Goal: Communication & Community: Participate in discussion

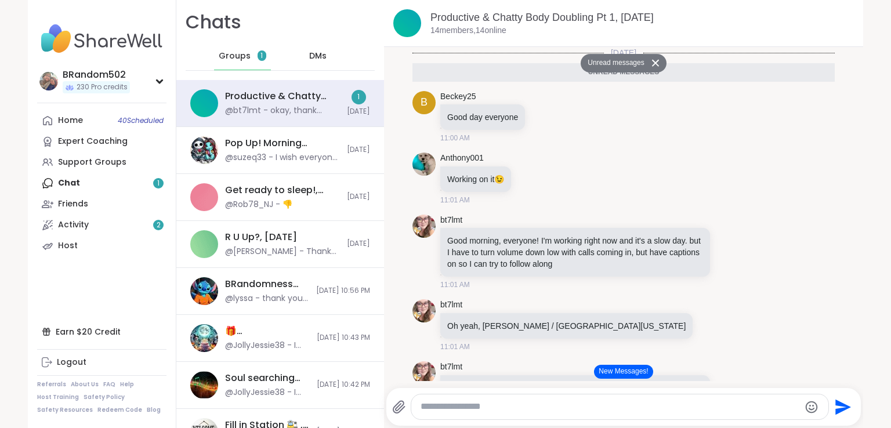
scroll to position [874, 0]
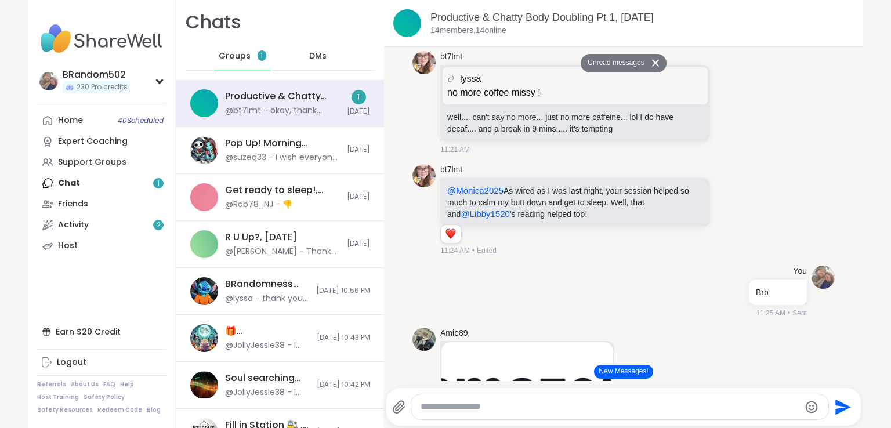
click at [605, 373] on button "New Messages!" at bounding box center [623, 372] width 59 height 14
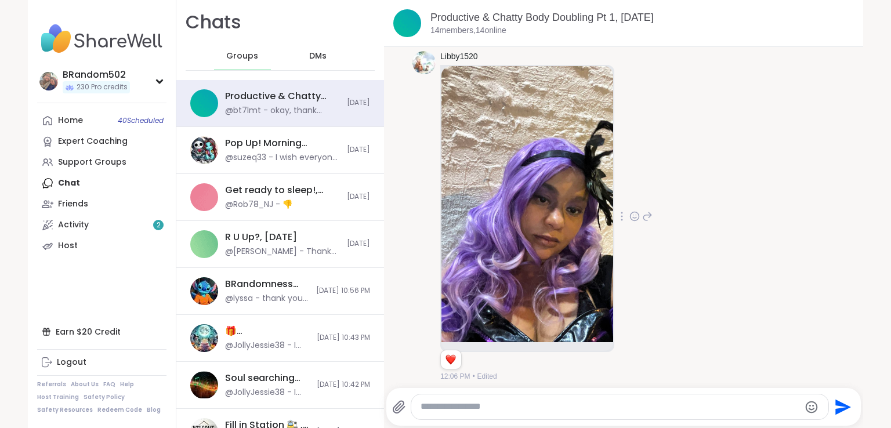
click at [630, 210] on icon at bounding box center [634, 216] width 10 height 12
click at [629, 198] on button "Select Reaction: Heart" at bounding box center [634, 197] width 23 height 23
click at [526, 403] on textarea "Type your message" at bounding box center [609, 407] width 379 height 12
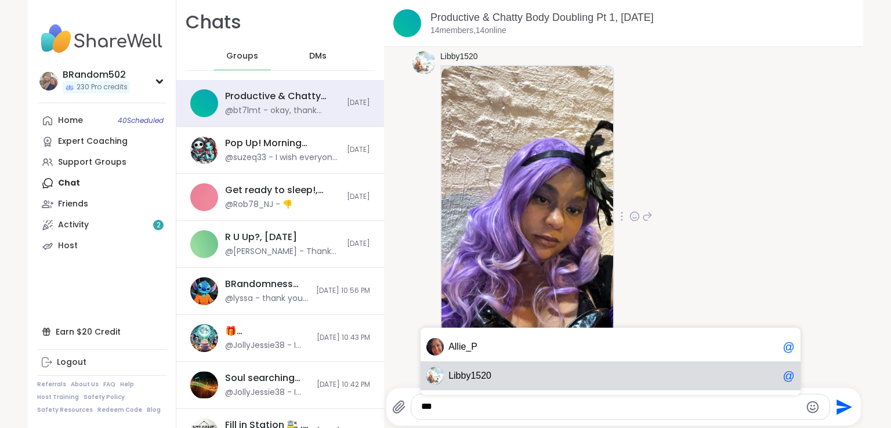
click at [515, 383] on div "Li bby1520 @" at bounding box center [610, 375] width 380 height 29
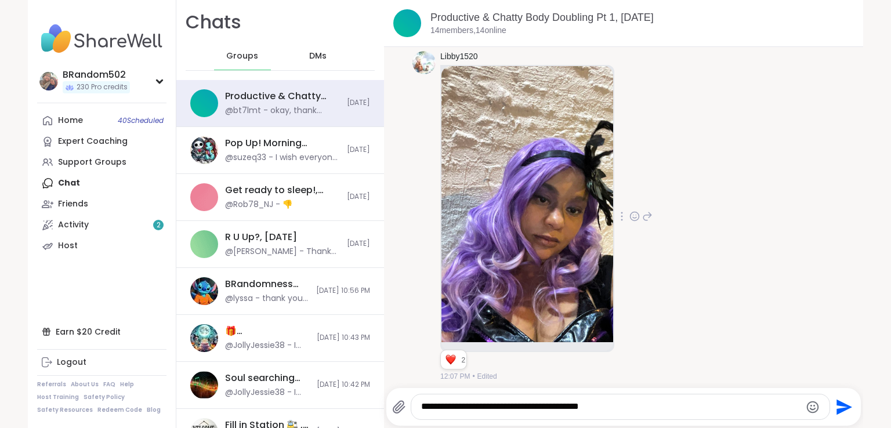
scroll to position [2650, 0]
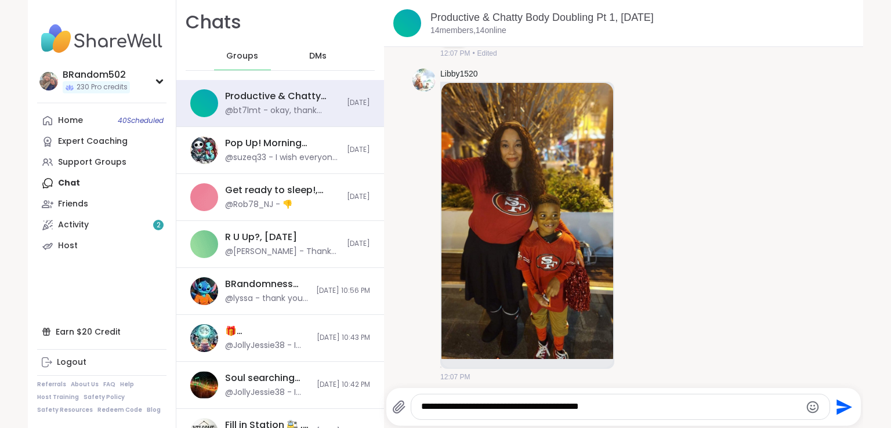
paste textarea "**"
type textarea "**********"
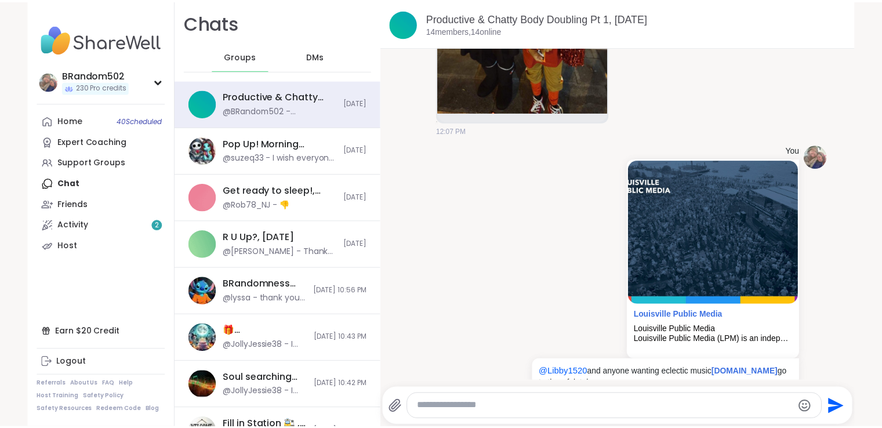
scroll to position [2924, 0]
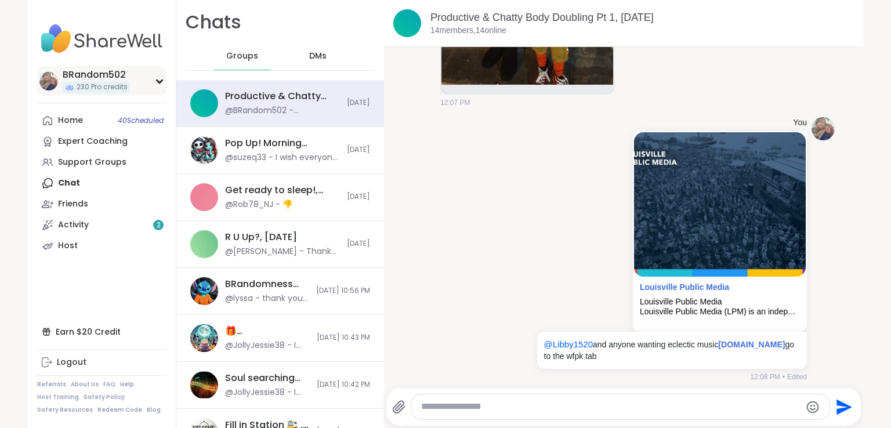
click at [155, 82] on icon at bounding box center [159, 81] width 9 height 6
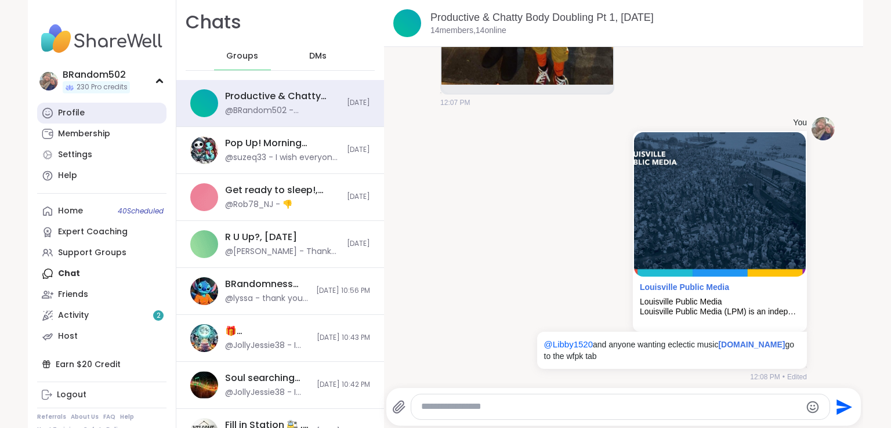
click at [115, 112] on link "Profile" at bounding box center [101, 113] width 129 height 21
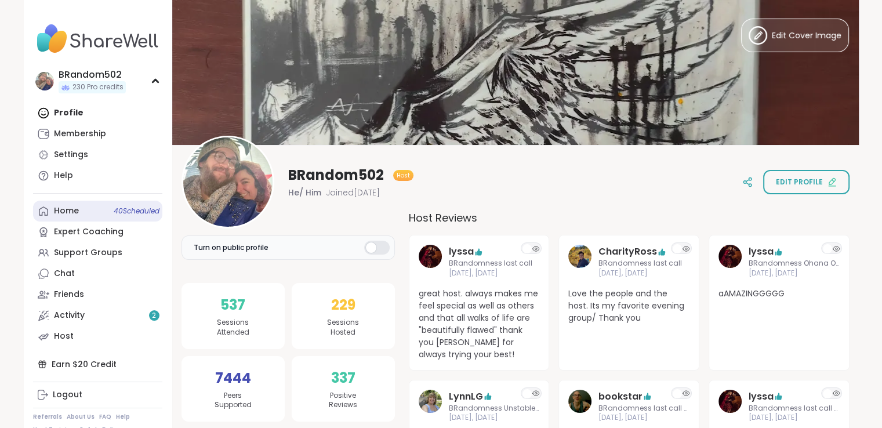
click at [77, 209] on div "Home 40 Scheduled" at bounding box center [66, 211] width 25 height 12
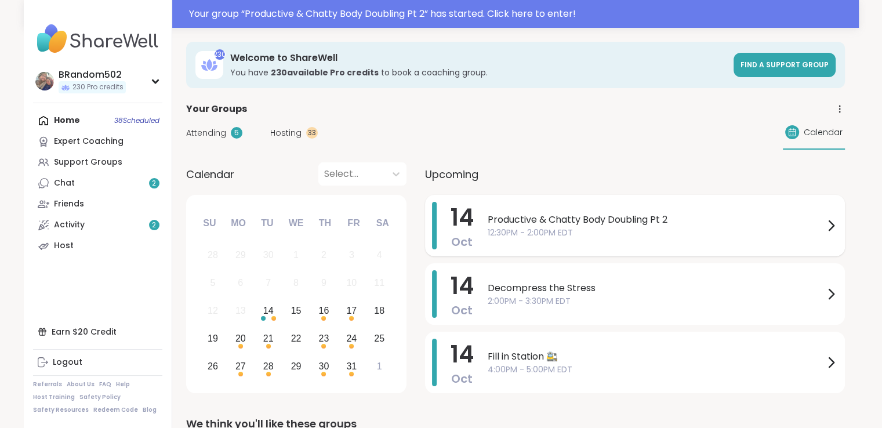
click at [548, 221] on span "Productive & Chatty Body Doubling Pt 2" at bounding box center [656, 220] width 336 height 14
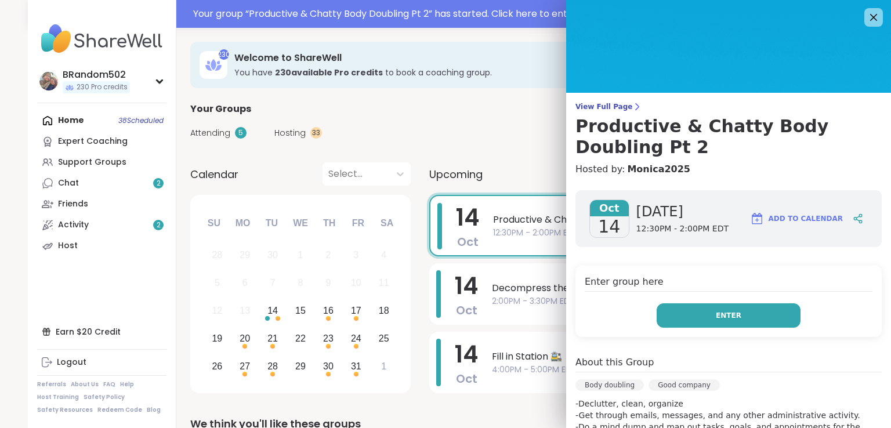
click at [674, 306] on button "Enter" at bounding box center [728, 315] width 144 height 24
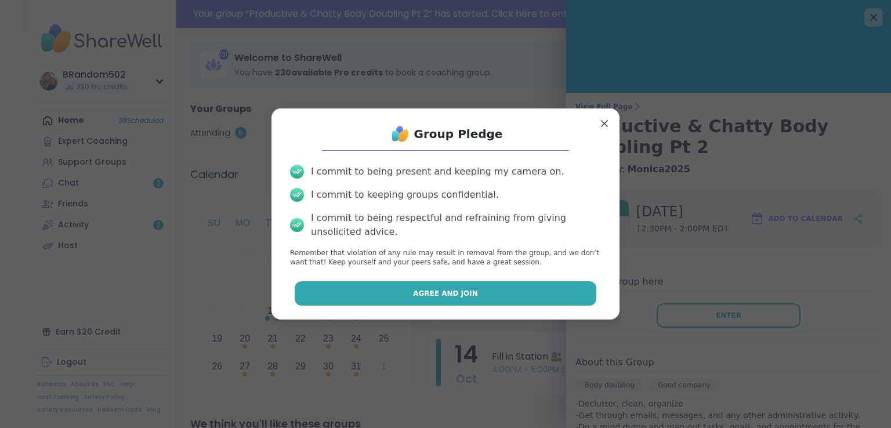
click at [522, 297] on button "Agree and Join" at bounding box center [446, 293] width 302 height 24
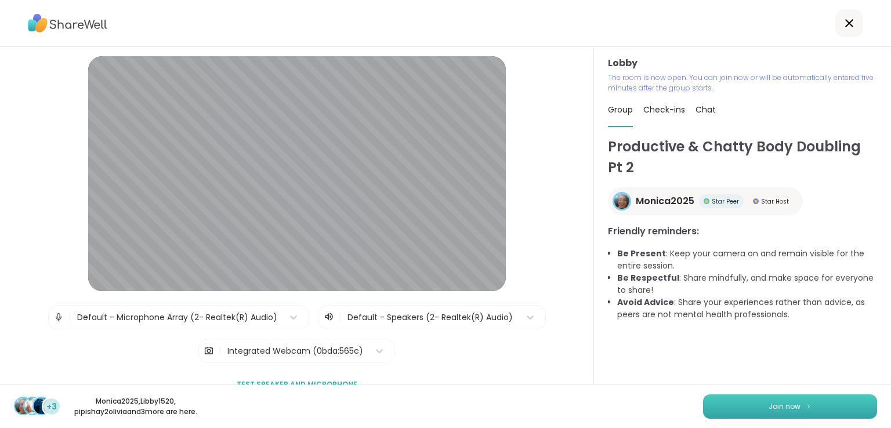
click at [736, 399] on button "Join now" at bounding box center [790, 406] width 174 height 24
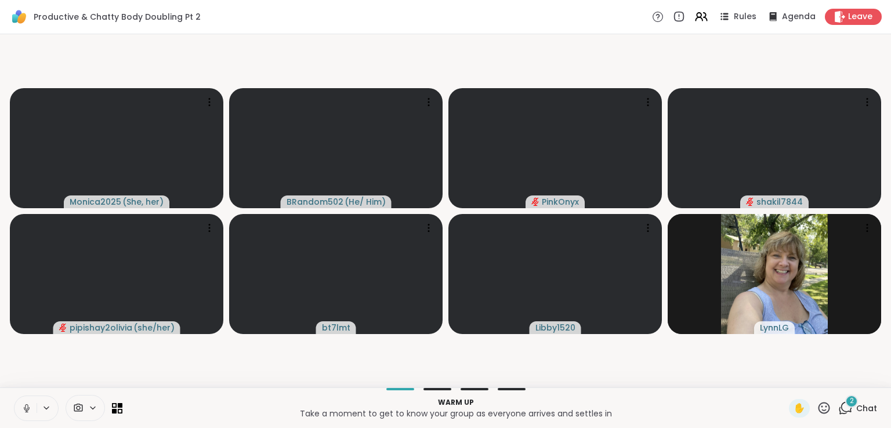
click at [20, 404] on button at bounding box center [25, 408] width 22 height 24
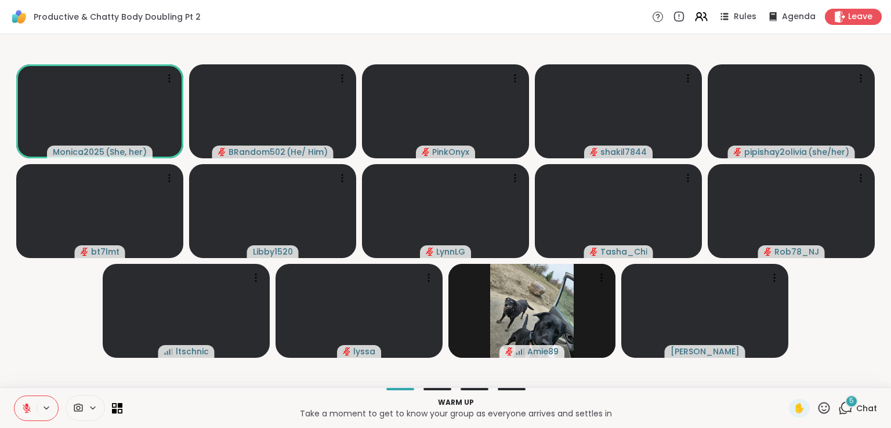
click at [838, 406] on icon at bounding box center [845, 408] width 14 height 14
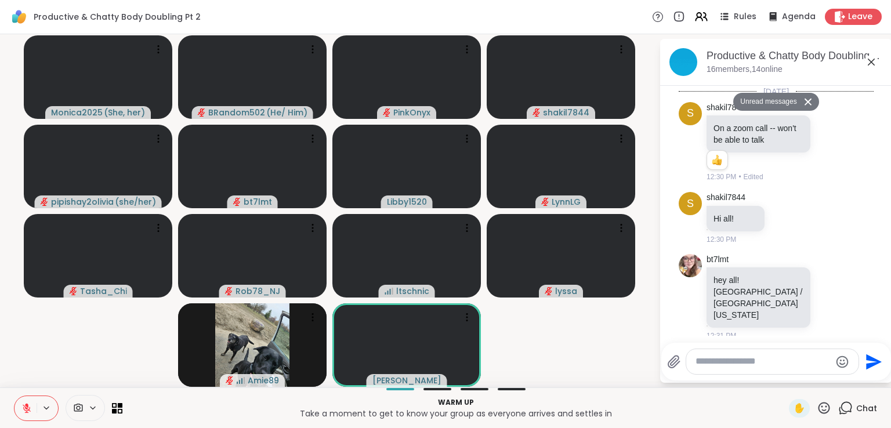
scroll to position [553, 0]
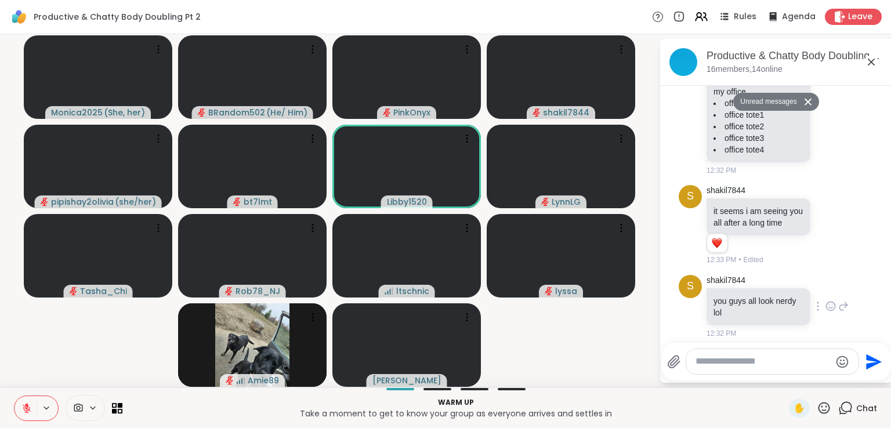
click at [815, 295] on div "shakil7844 you guys all look nerdy lol 12:32 PM" at bounding box center [777, 307] width 142 height 64
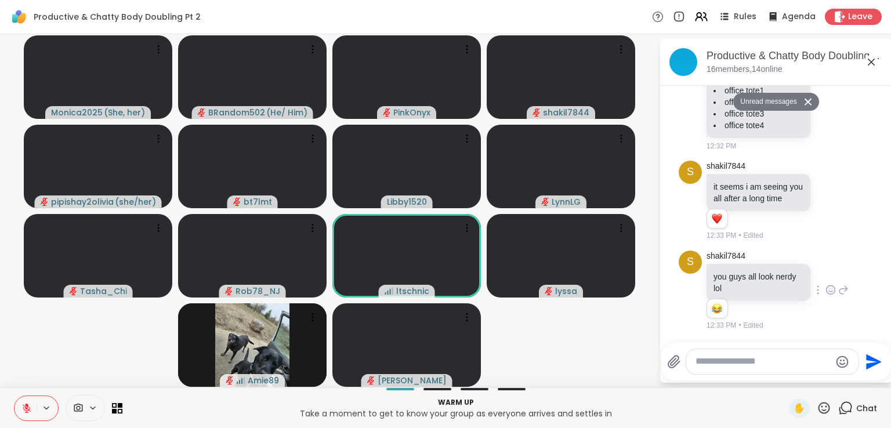
click at [825, 290] on icon at bounding box center [830, 290] width 10 height 12
click at [774, 276] on div "Select Reaction: Joy" at bounding box center [779, 271] width 10 height 10
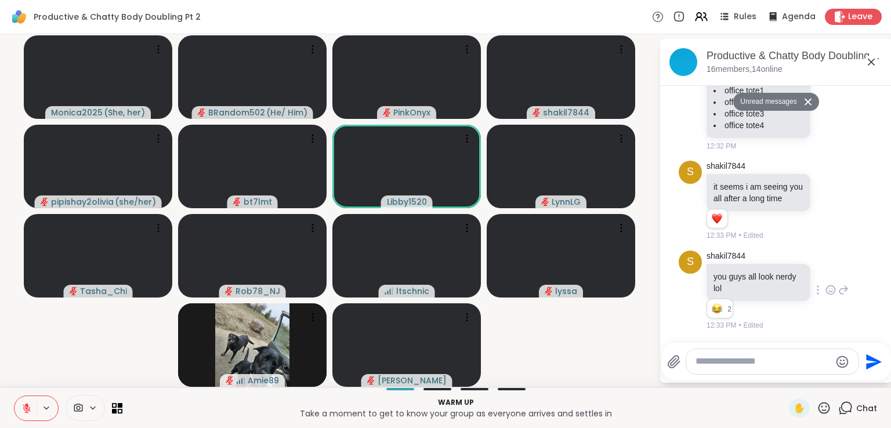
click at [838, 296] on icon at bounding box center [843, 290] width 10 height 14
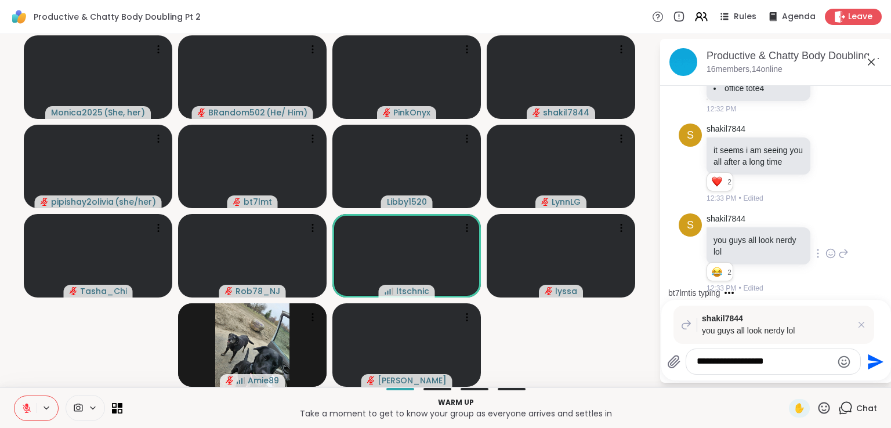
scroll to position [740, 0]
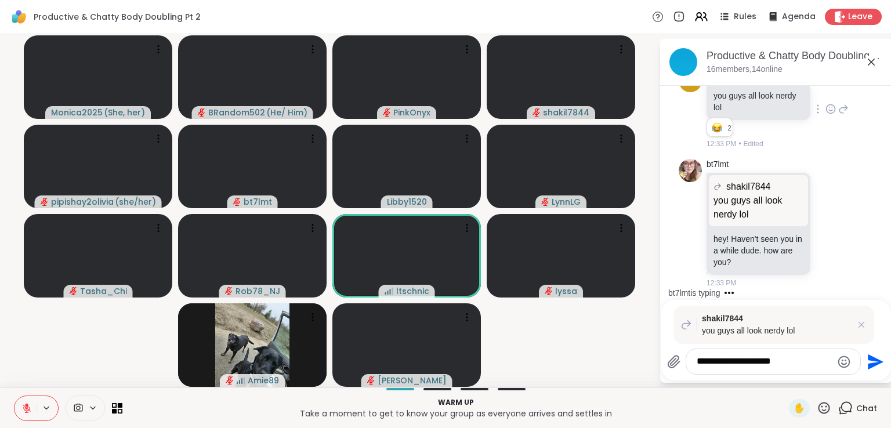
type textarea "**********"
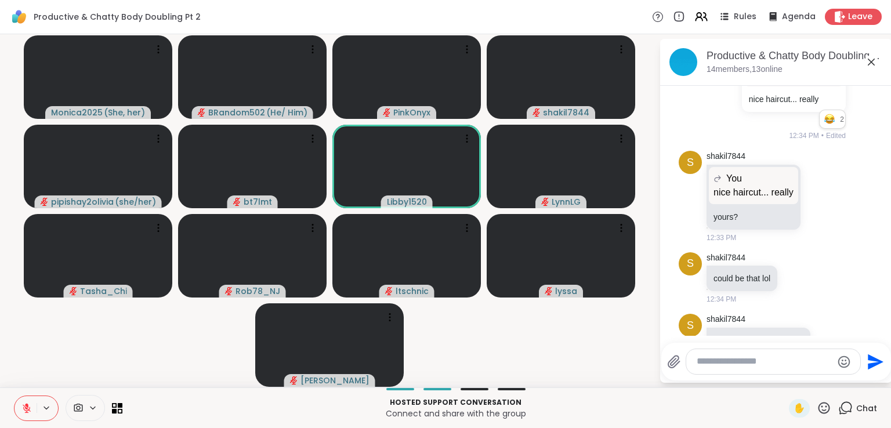
scroll to position [1064, 0]
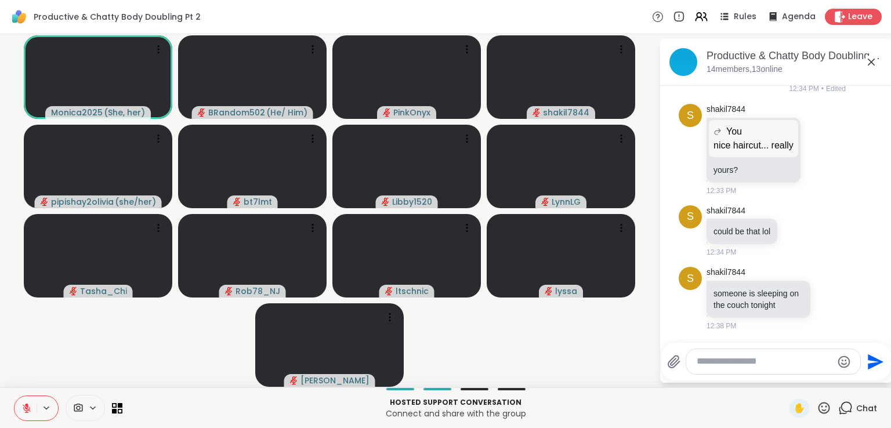
click at [20, 411] on button at bounding box center [25, 408] width 22 height 24
click at [24, 405] on icon at bounding box center [26, 408] width 10 height 10
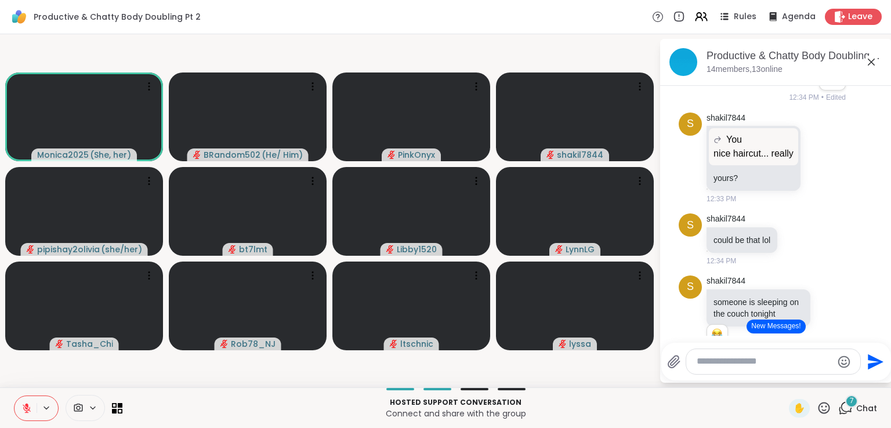
scroll to position [1311, 0]
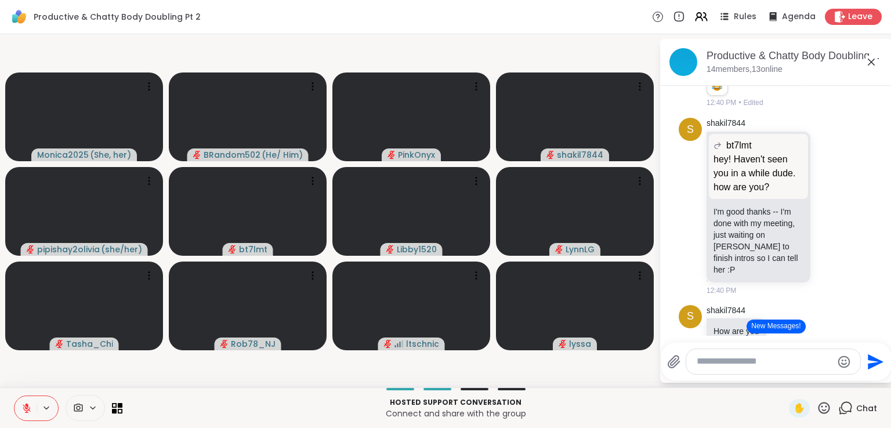
click at [786, 326] on button "New Messages!" at bounding box center [775, 326] width 59 height 14
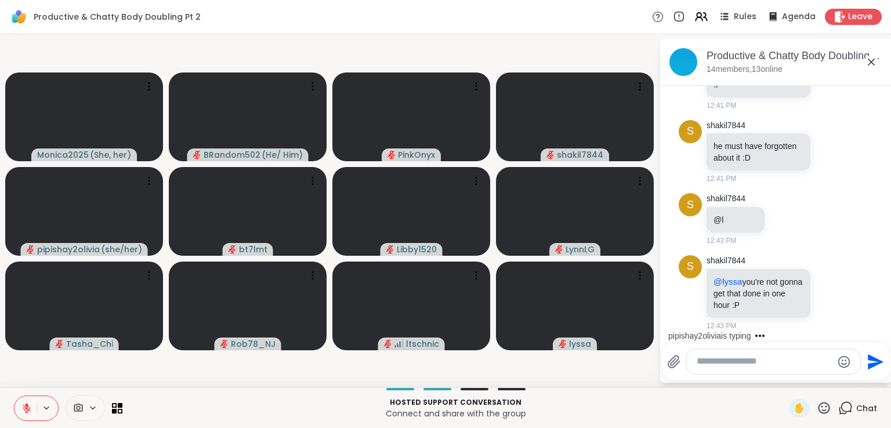
scroll to position [1846, 0]
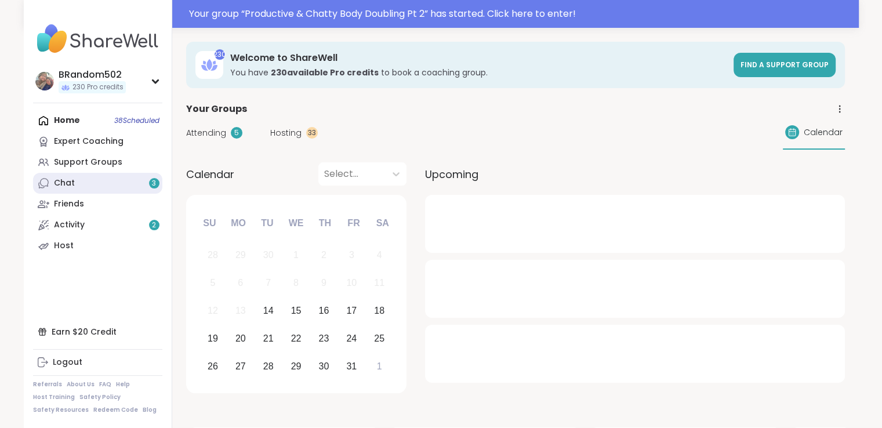
click at [117, 177] on link "Chat 3" at bounding box center [97, 183] width 129 height 21
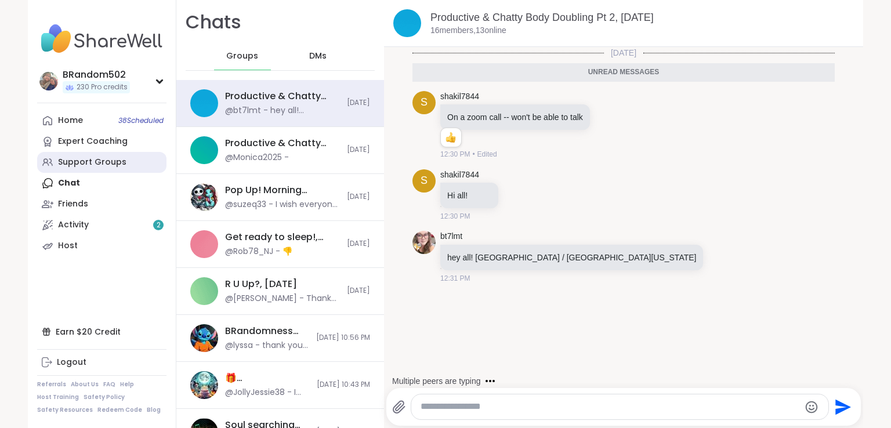
click at [110, 162] on div "Support Groups" at bounding box center [92, 163] width 68 height 12
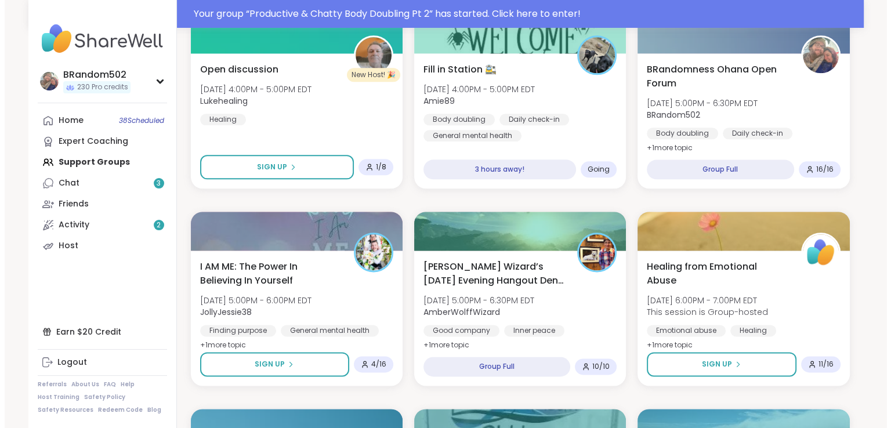
scroll to position [1420, 0]
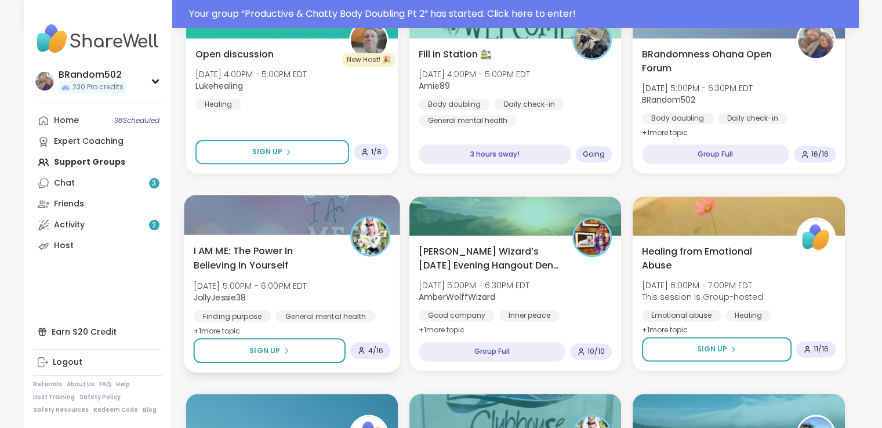
click at [256, 256] on span "I AM ME: The Power In Believing In Yourself" at bounding box center [265, 258] width 144 height 28
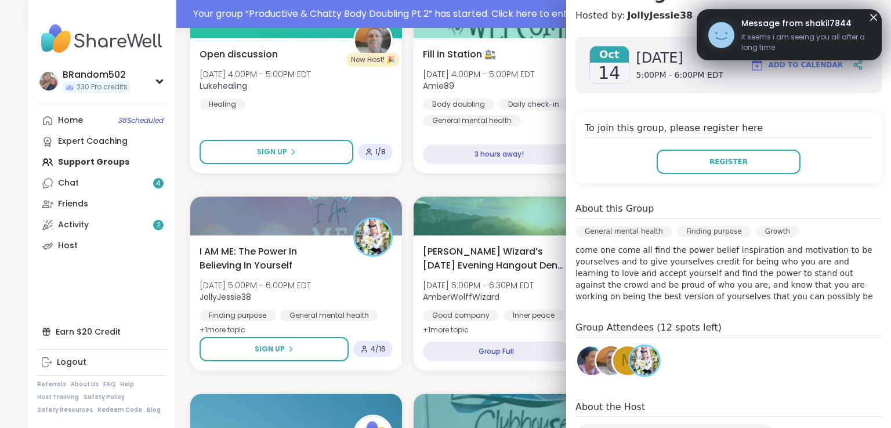
scroll to position [158, 0]
